Goal: Transaction & Acquisition: Obtain resource

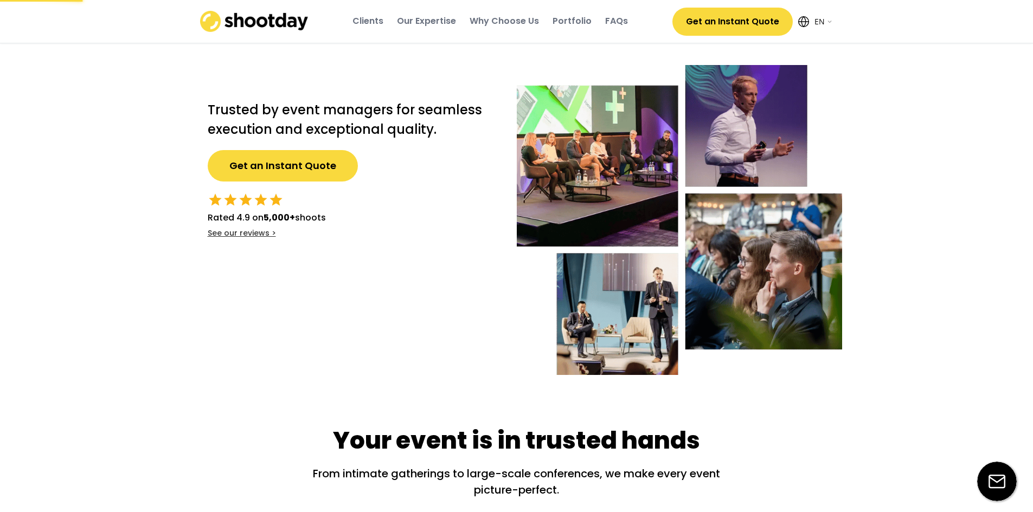
select select ""en""
click at [271, 168] on button "Get an Instant Quote" at bounding box center [283, 165] width 150 height 31
